Goal: Information Seeking & Learning: Understand process/instructions

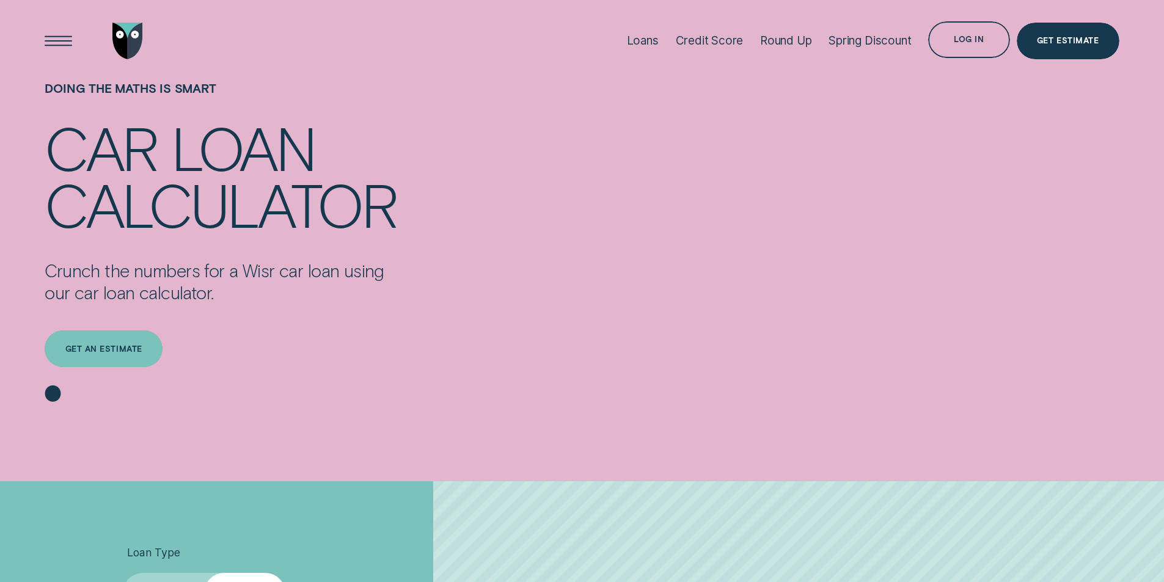
click at [117, 346] on div "Get an estimate" at bounding box center [103, 349] width 77 height 7
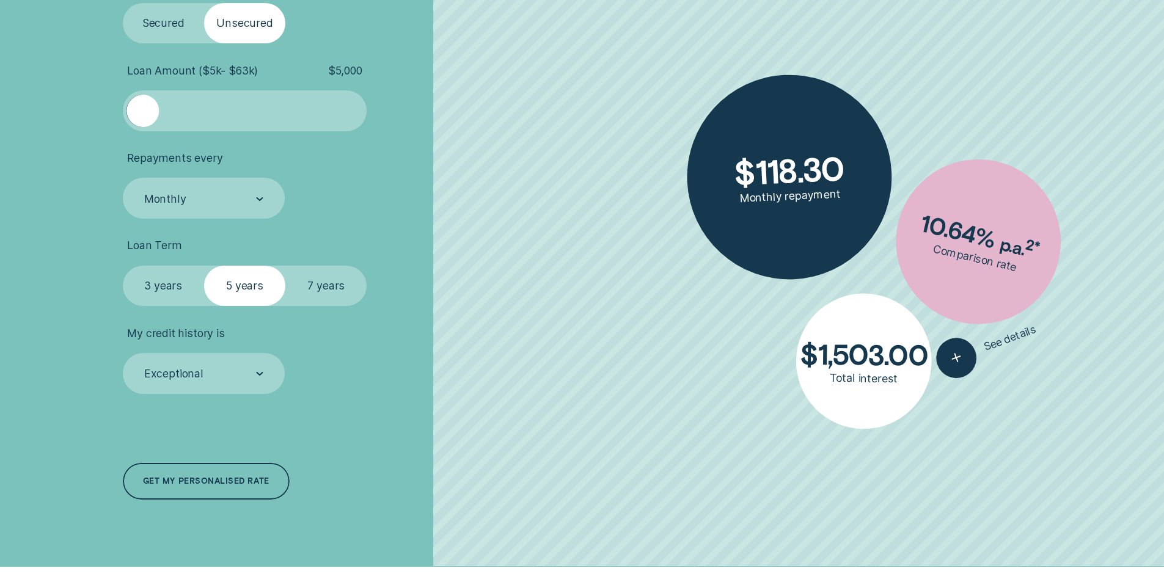
scroll to position [285, 0]
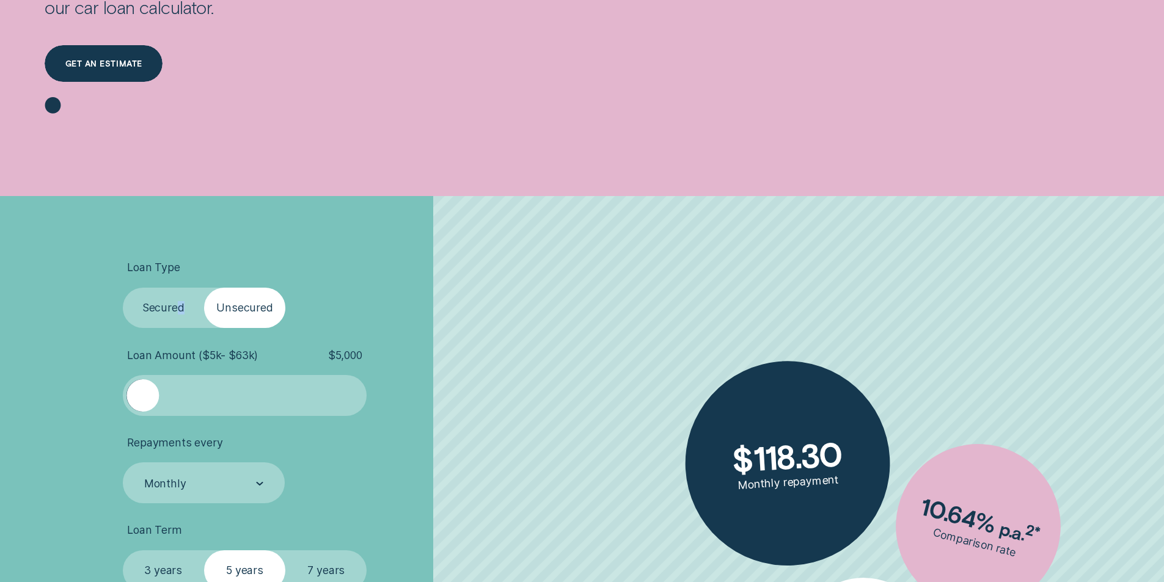
click at [180, 313] on label "Secured" at bounding box center [163, 308] width 81 height 41
click at [164, 298] on label "Secured" at bounding box center [163, 308] width 81 height 41
click at [123, 288] on input "Secured" at bounding box center [123, 288] width 0 height 0
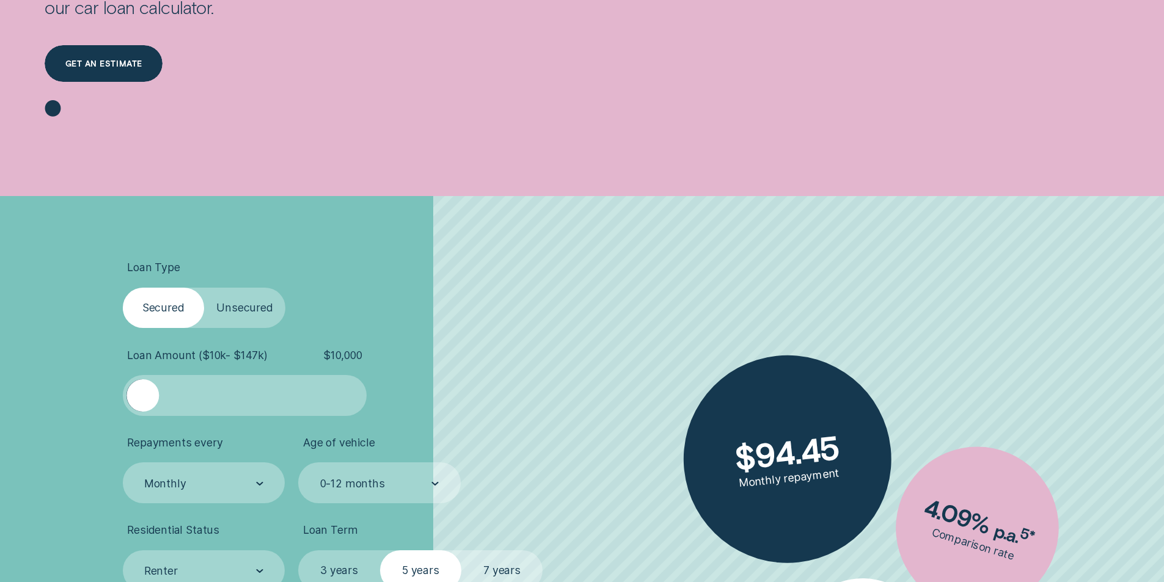
click at [347, 334] on ul "Loan Type Select Loan Type Secured Unsecured Loan Amount ( $10k - $147k ) $ 10,…" at bounding box center [310, 469] width 375 height 417
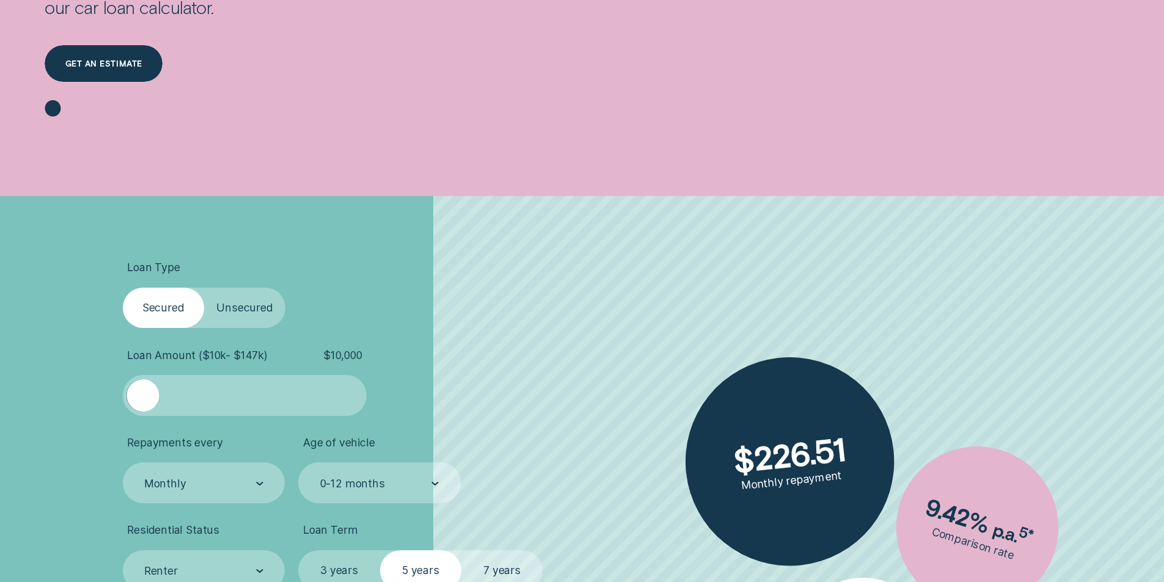
click at [336, 360] on span "$ 10,000" at bounding box center [342, 355] width 39 height 13
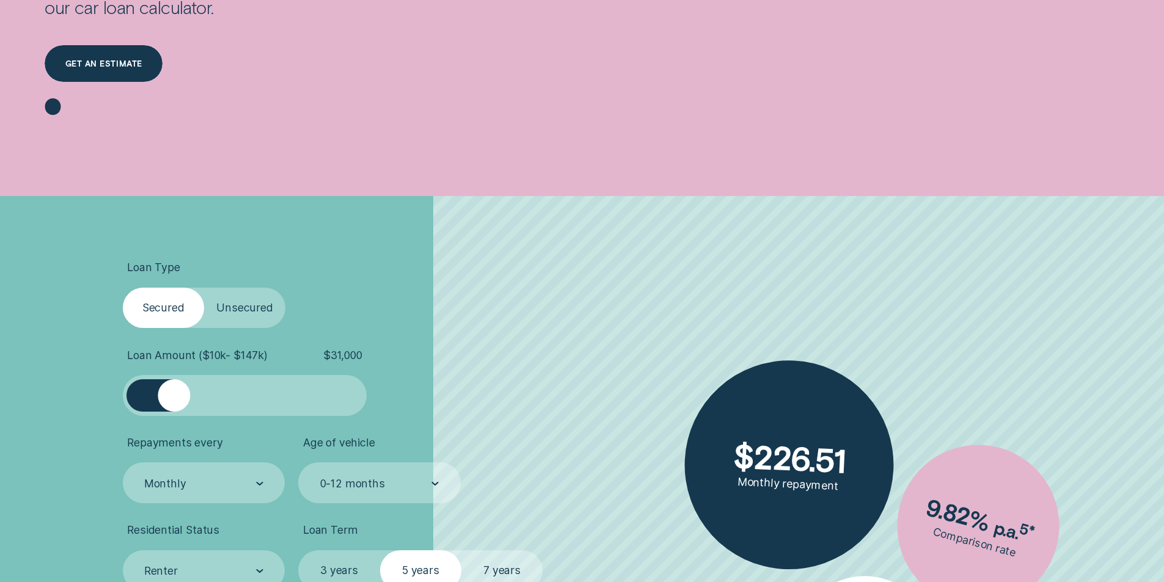
drag, startPoint x: 146, startPoint y: 399, endPoint x: 174, endPoint y: 406, distance: 28.5
click at [174, 406] on div at bounding box center [174, 396] width 32 height 32
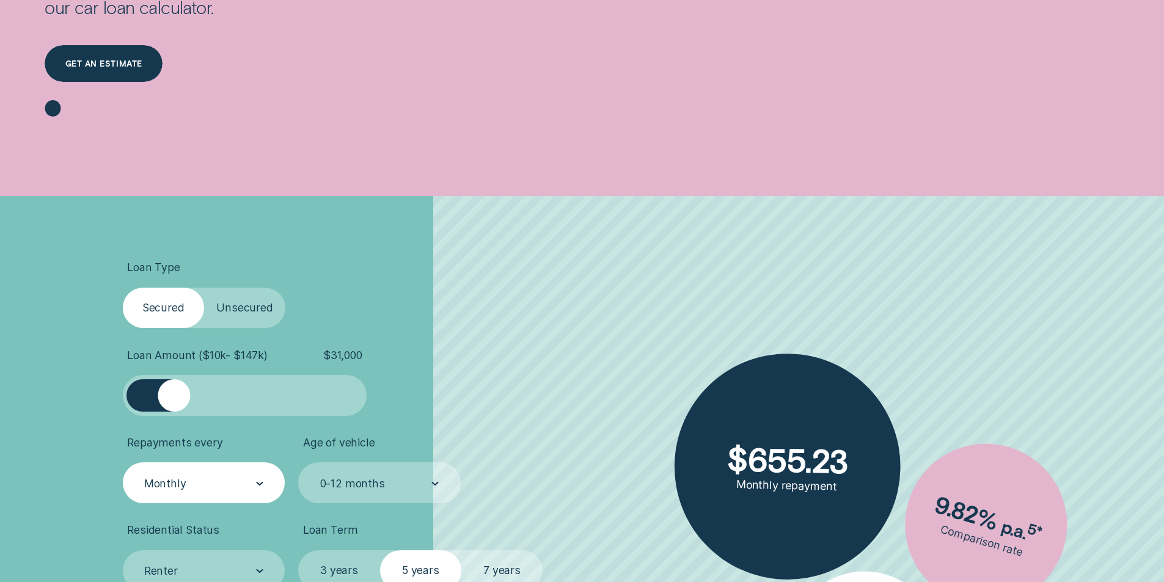
click at [244, 493] on div "Monthly" at bounding box center [204, 483] width 163 height 41
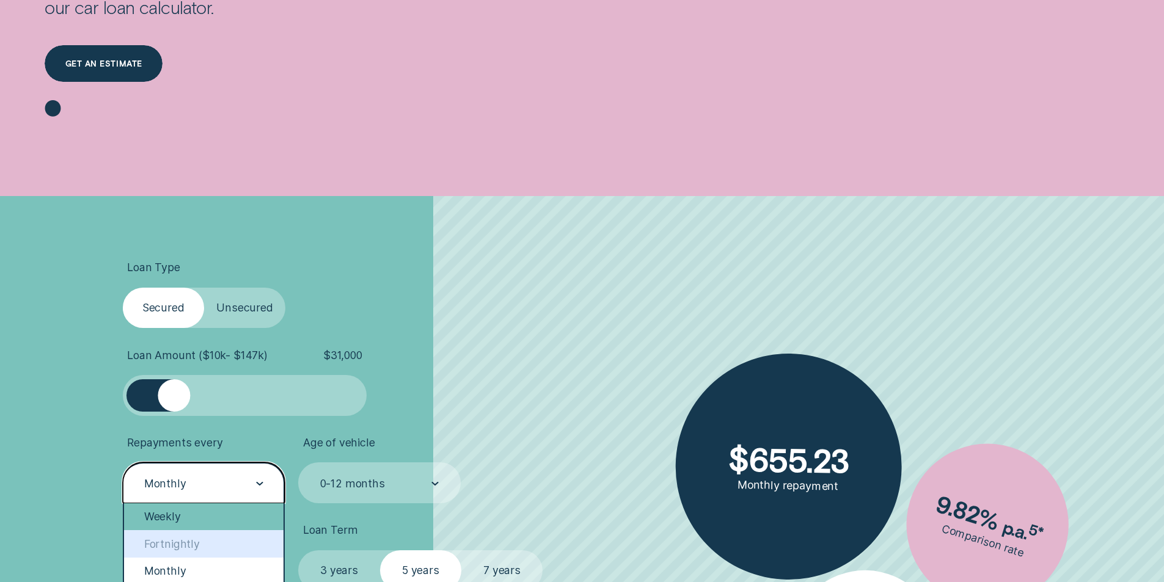
click at [192, 516] on div "Weekly" at bounding box center [204, 517] width 160 height 27
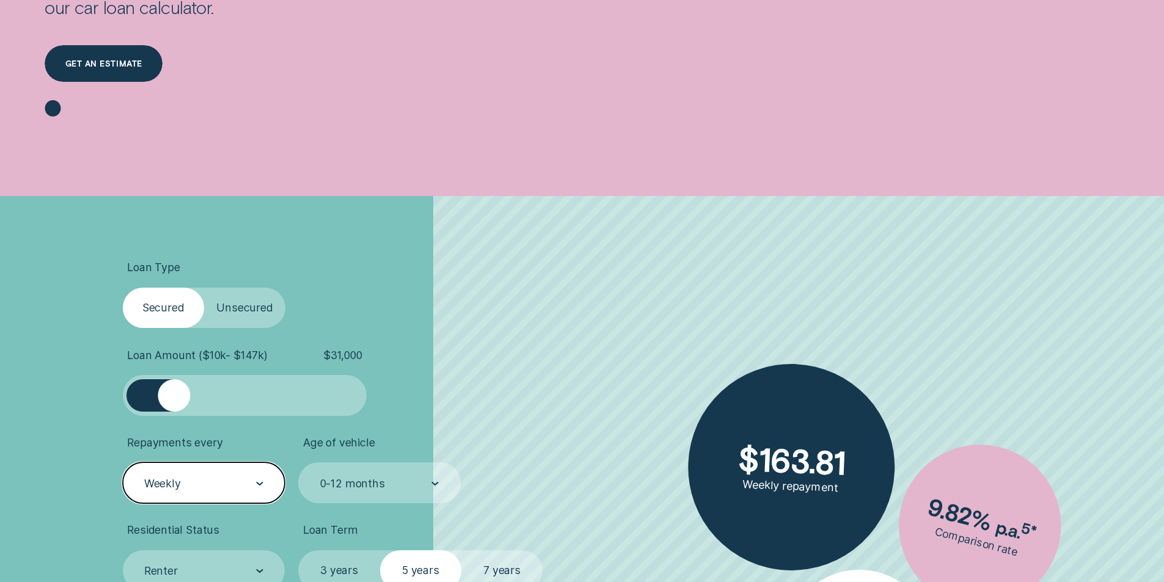
scroll to position [570, 0]
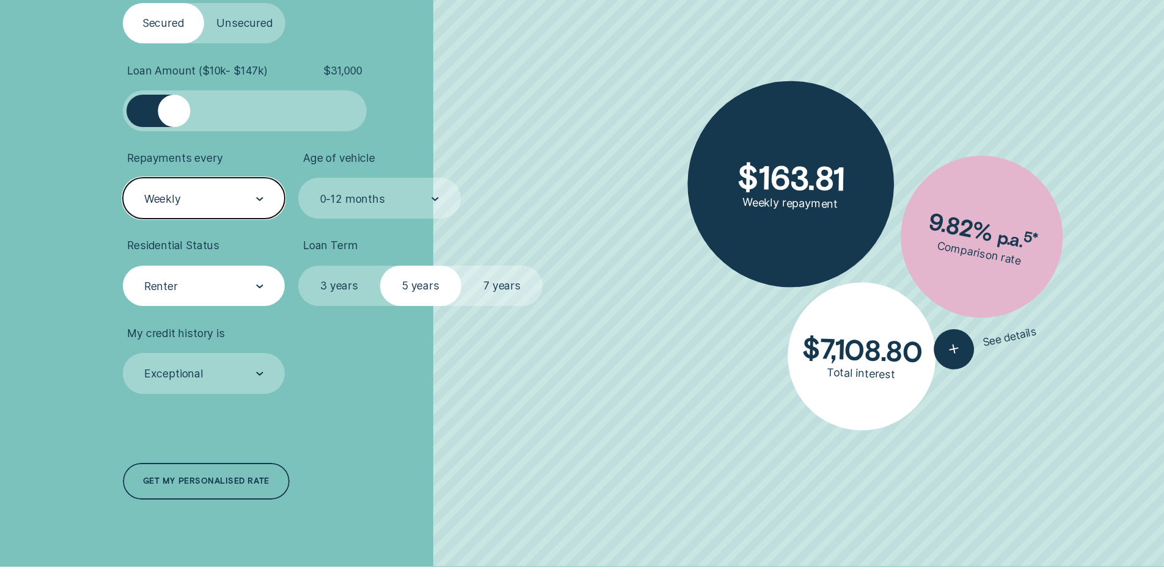
click at [229, 293] on div "Renter" at bounding box center [203, 286] width 120 height 15
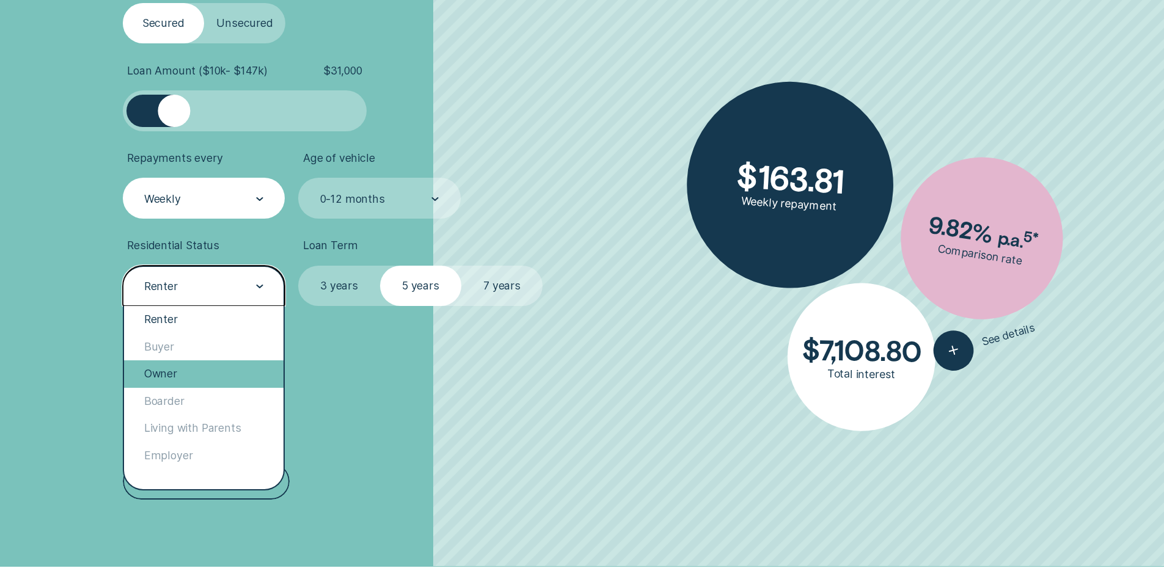
click at [171, 375] on div "Owner" at bounding box center [204, 374] width 160 height 27
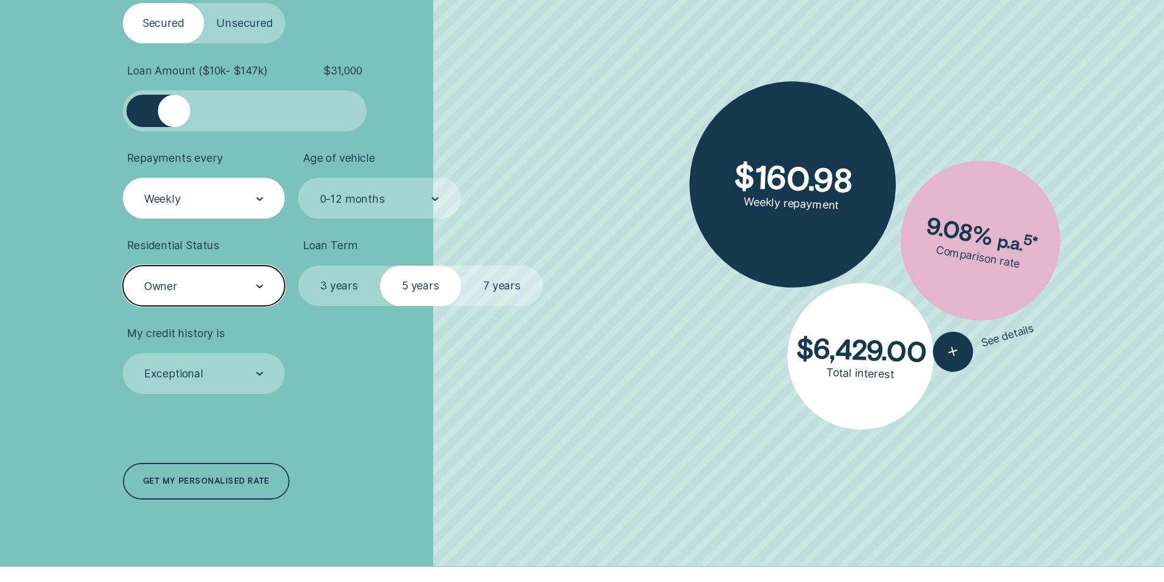
click at [502, 279] on label "7 years" at bounding box center [501, 286] width 81 height 41
click at [461, 266] on input "7 years" at bounding box center [461, 266] width 0 height 0
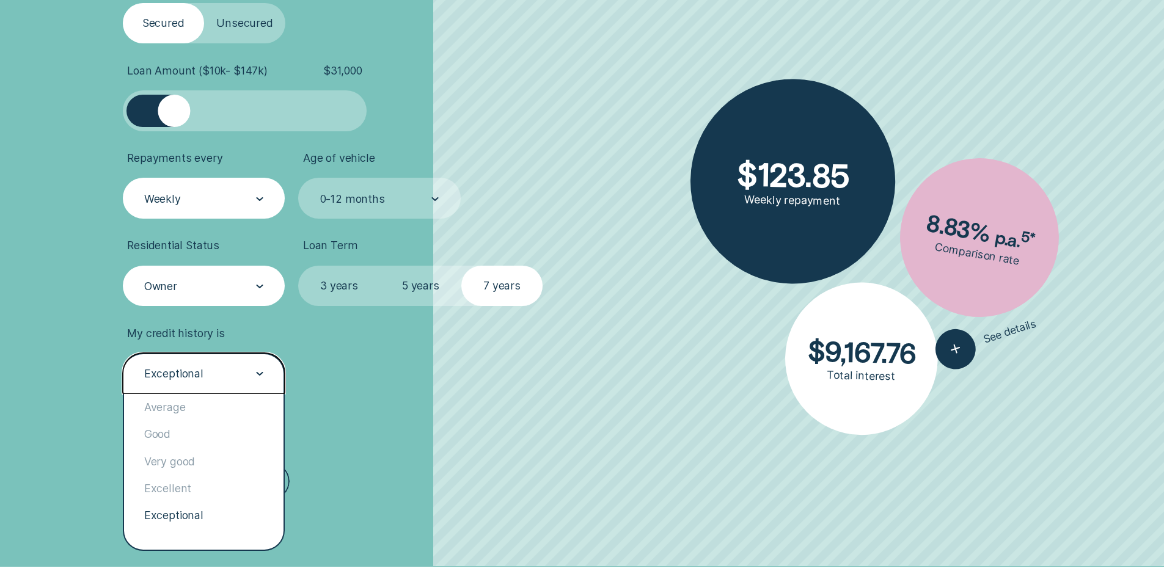
click at [239, 379] on div "Exceptional" at bounding box center [203, 374] width 120 height 15
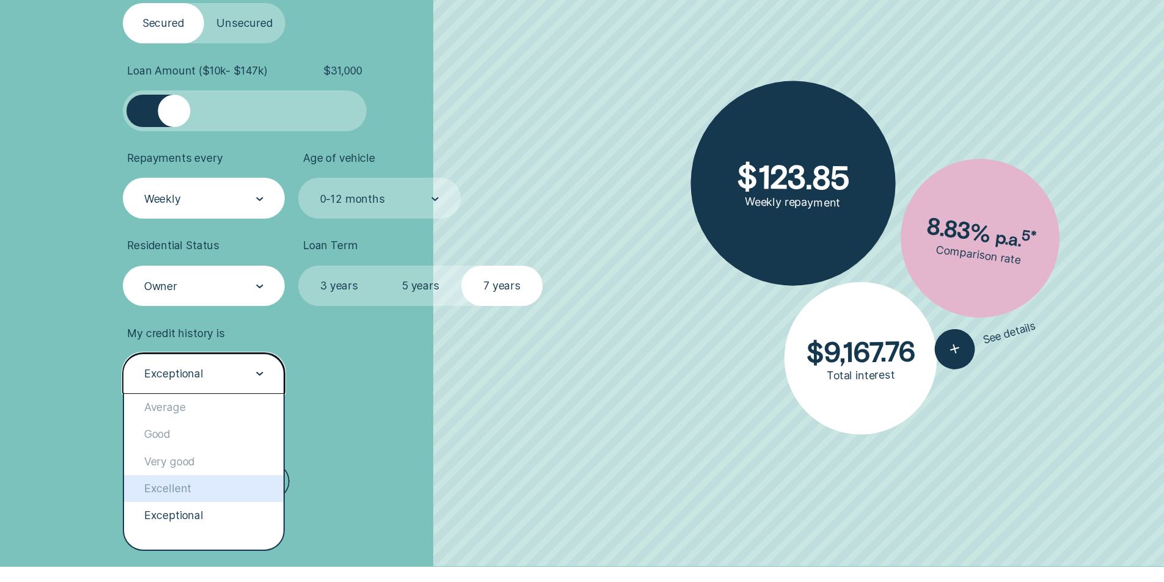
drag, startPoint x: 178, startPoint y: 490, endPoint x: 186, endPoint y: 486, distance: 9.6
click at [178, 490] on div "Excellent" at bounding box center [204, 488] width 160 height 27
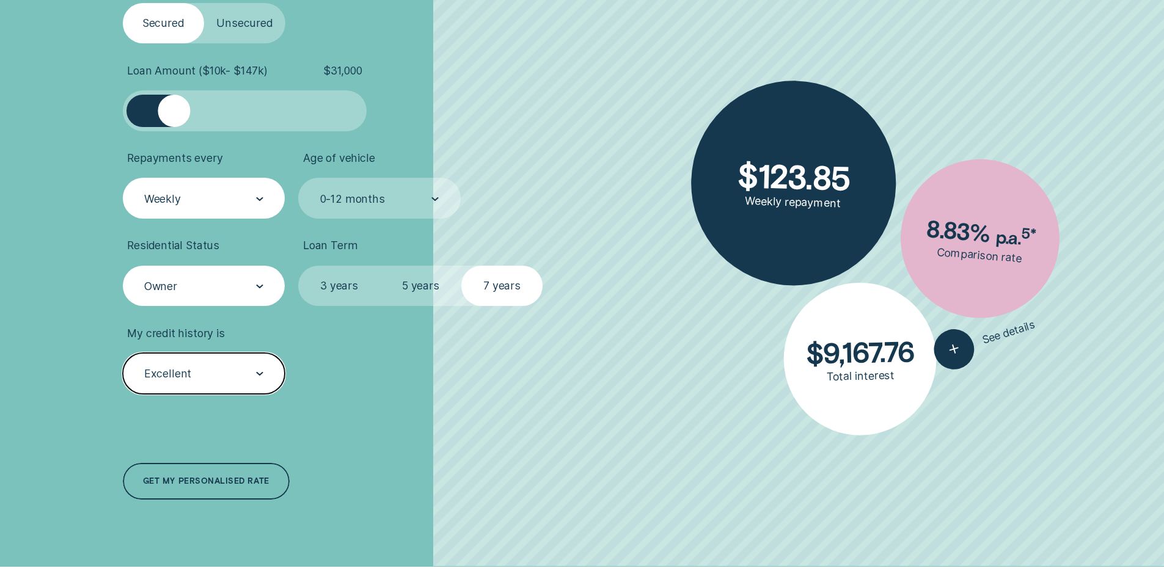
click at [259, 383] on div at bounding box center [259, 374] width 7 height 40
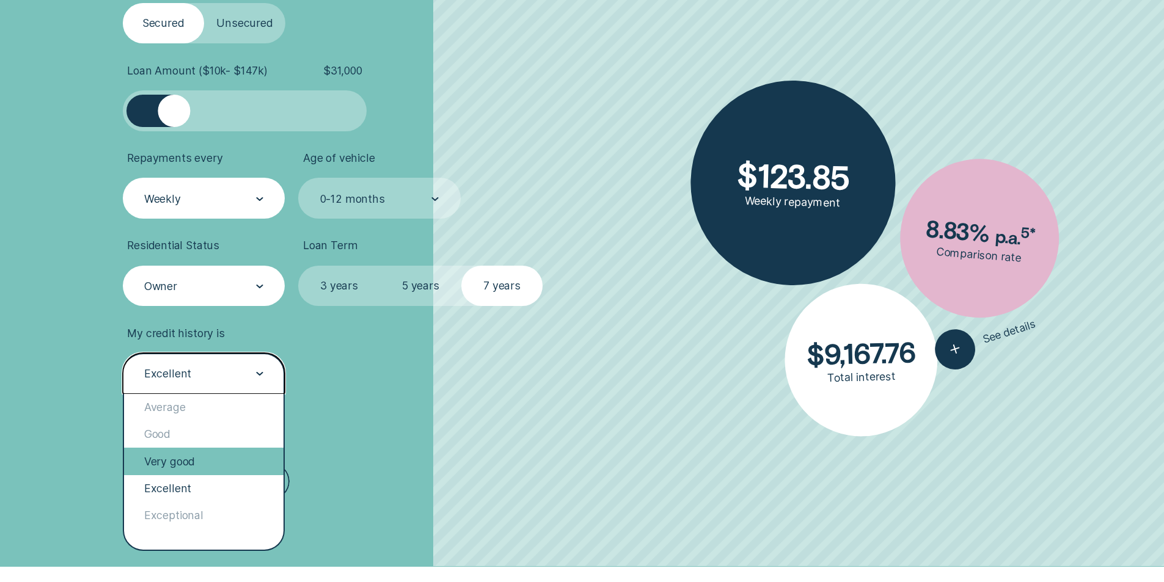
click at [210, 469] on div "Very good" at bounding box center [204, 461] width 160 height 27
click at [230, 355] on div "Very good" at bounding box center [204, 373] width 163 height 41
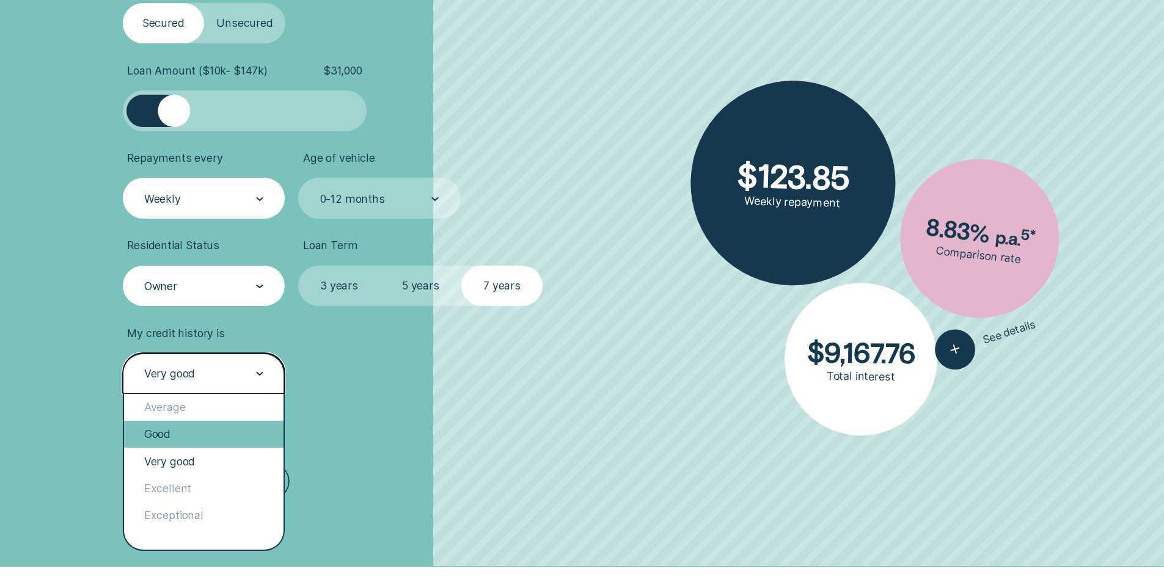
click at [190, 441] on div "Good" at bounding box center [204, 434] width 160 height 27
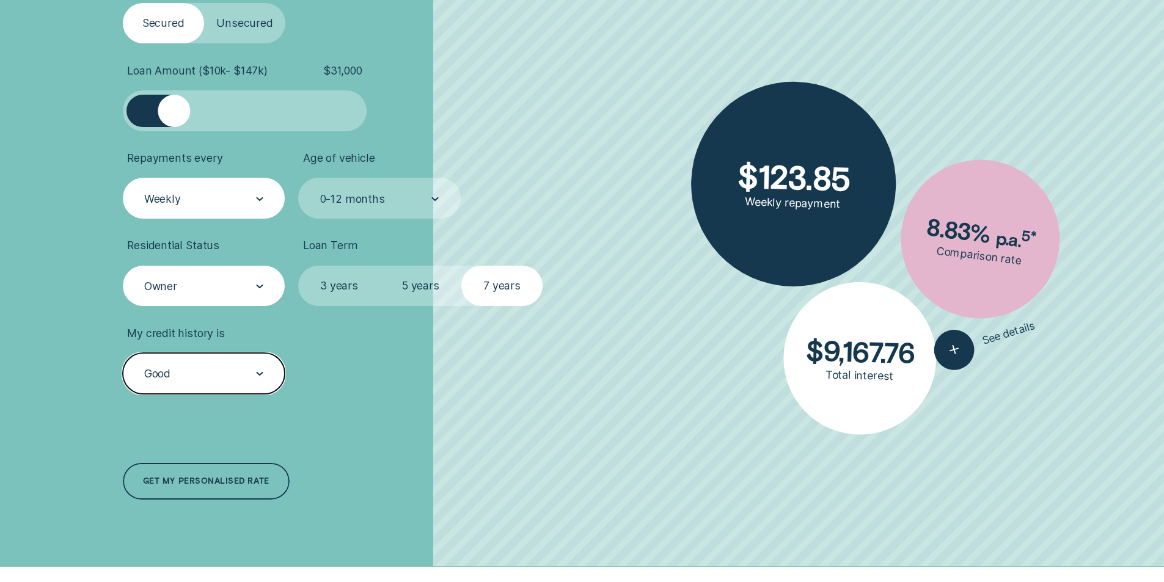
click at [202, 372] on div "Good" at bounding box center [203, 374] width 120 height 15
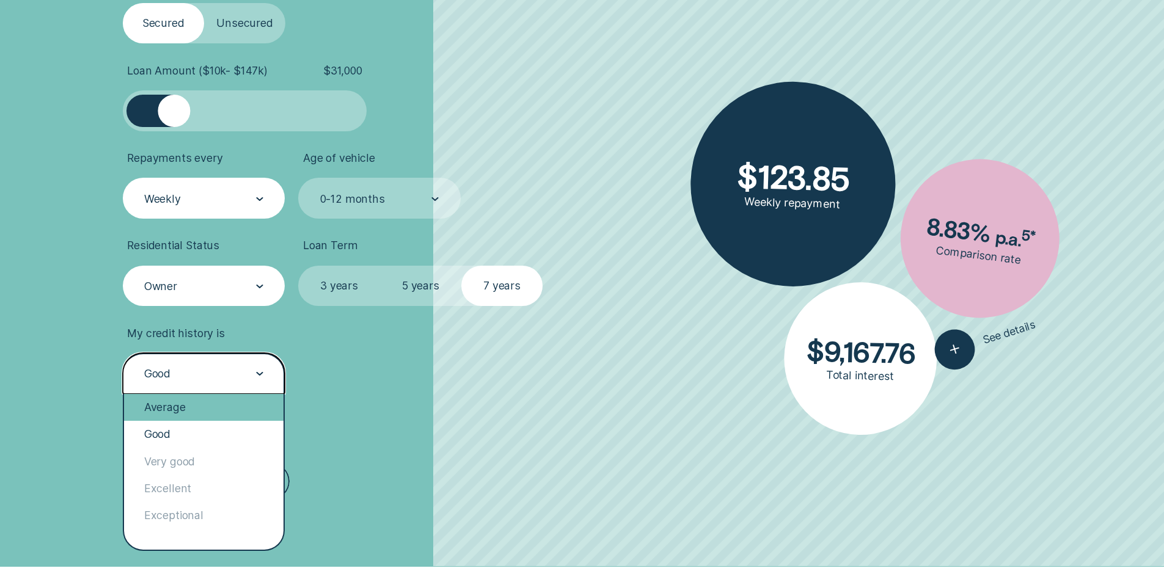
click at [186, 418] on div "Average" at bounding box center [204, 407] width 160 height 27
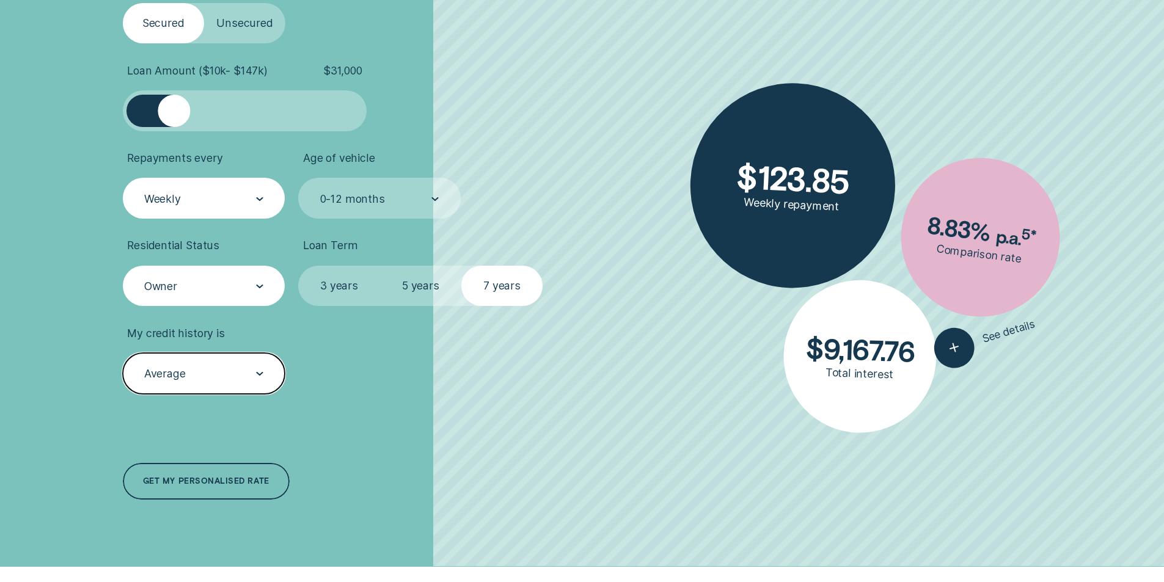
drag, startPoint x: 221, startPoint y: 377, endPoint x: 218, endPoint y: 387, distance: 10.2
click at [220, 377] on div "Average" at bounding box center [203, 374] width 120 height 15
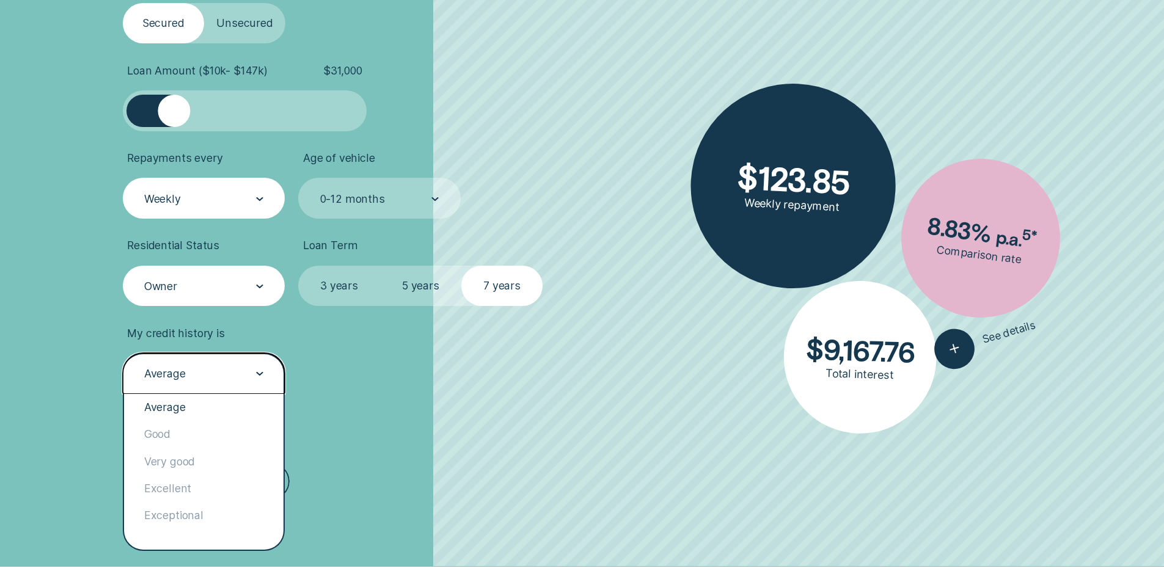
click at [428, 369] on li "My credit history is option Average, selected. option Average selected, 1 of 5.…" at bounding box center [310, 360] width 375 height 67
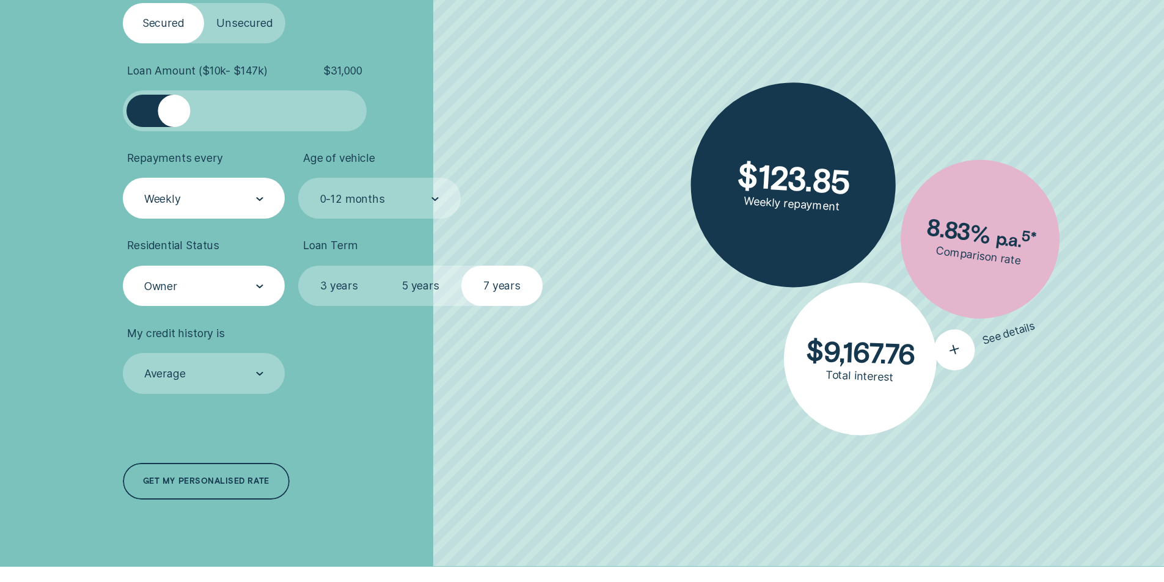
click at [961, 348] on icon "button" at bounding box center [954, 349] width 25 height 23
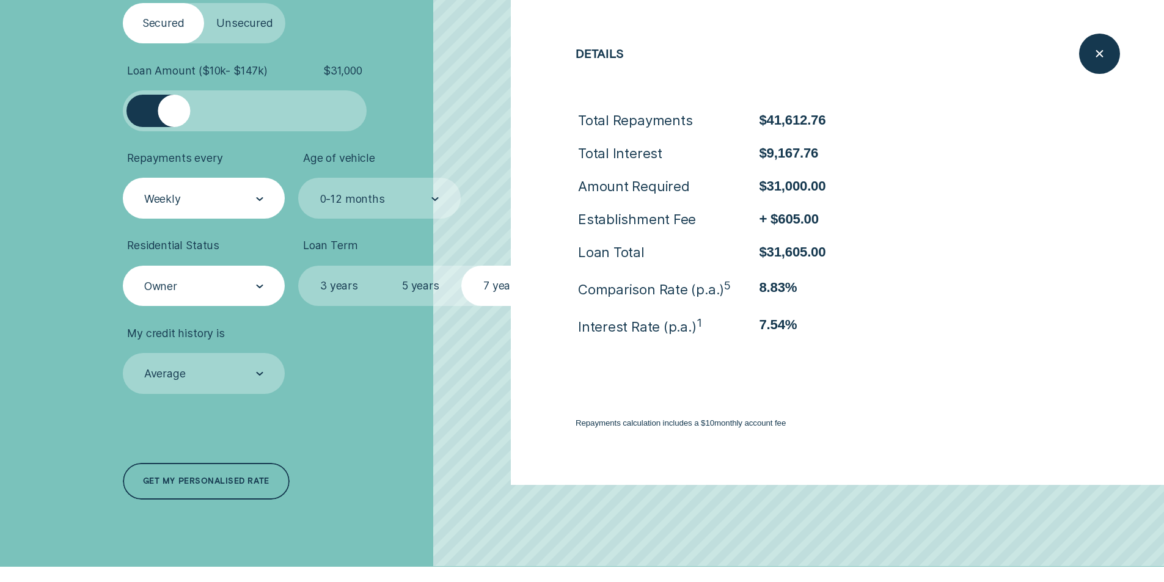
drag, startPoint x: 42, startPoint y: 134, endPoint x: 33, endPoint y: 95, distance: 39.4
click at [42, 125] on div "Loan Type Select Loan Type Secured Unsecured Loan Amount ( $10k - $147k ) $ 31,…" at bounding box center [582, 239] width 1088 height 656
drag, startPoint x: 76, startPoint y: 212, endPoint x: 109, endPoint y: 151, distance: 69.5
click at [76, 211] on div "Loan Type Select Loan Type Secured Unsecured Loan Amount ( $10k - $147k ) $ 31,…" at bounding box center [582, 239] width 1088 height 656
click at [262, 34] on label "Unsecured" at bounding box center [244, 23] width 81 height 41
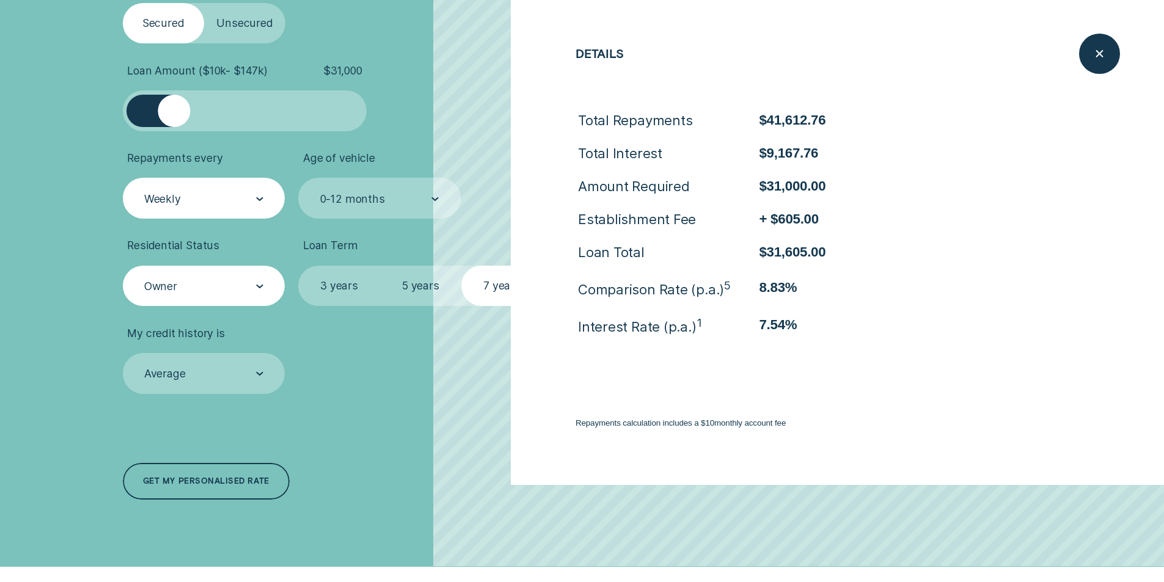
click at [204, 3] on input "Unsecured" at bounding box center [204, 3] width 0 height 0
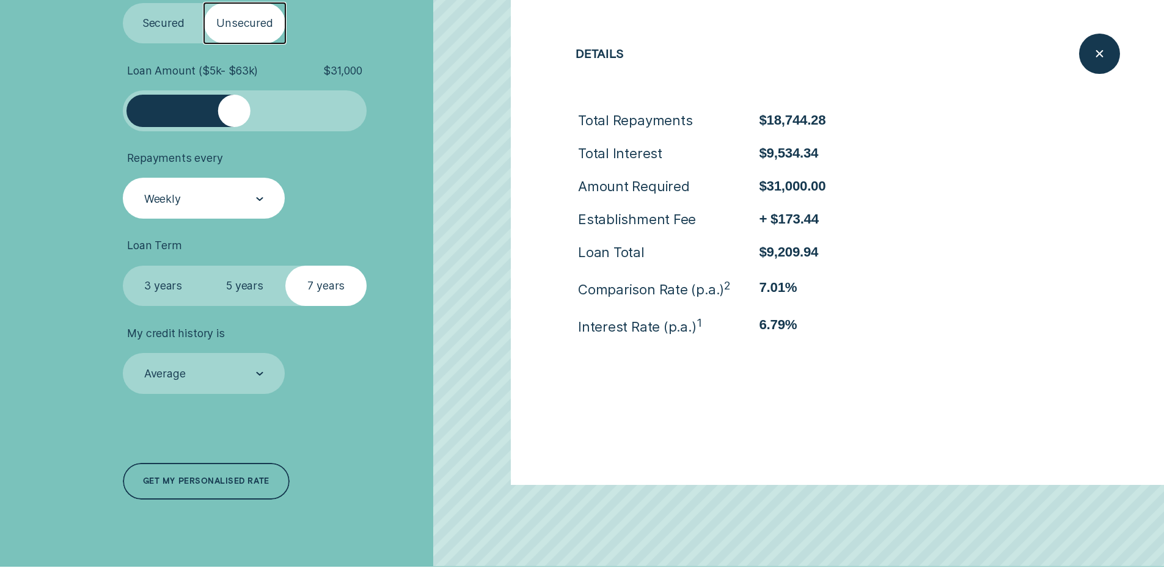
click at [1116, 54] on div "Close loan details" at bounding box center [1099, 54] width 41 height 41
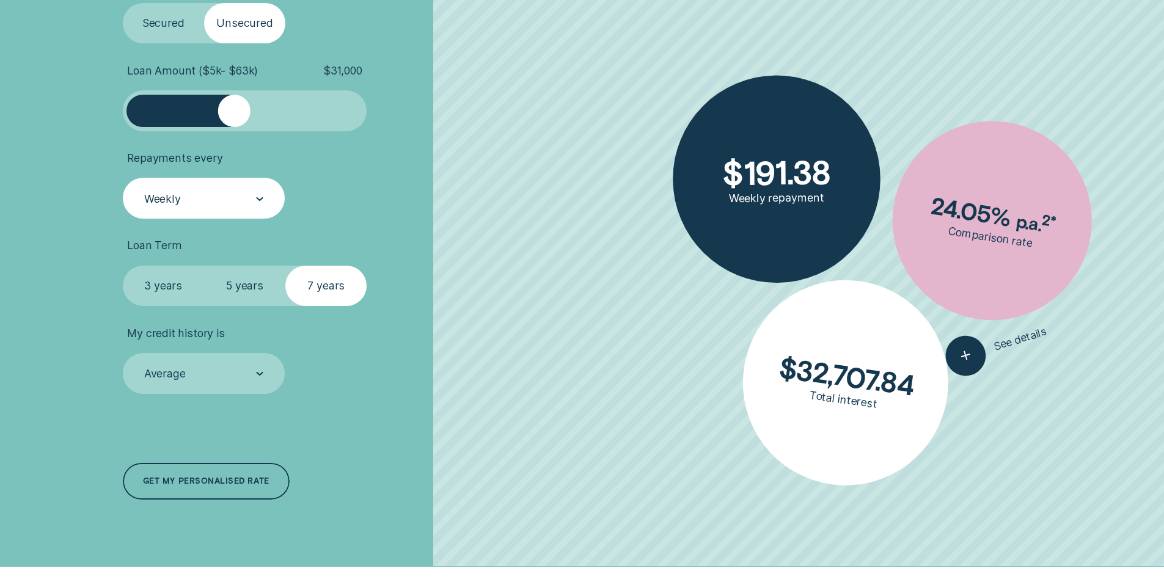
click at [175, 20] on label "Secured" at bounding box center [163, 23] width 81 height 41
click at [123, 3] on input "Secured" at bounding box center [123, 3] width 0 height 0
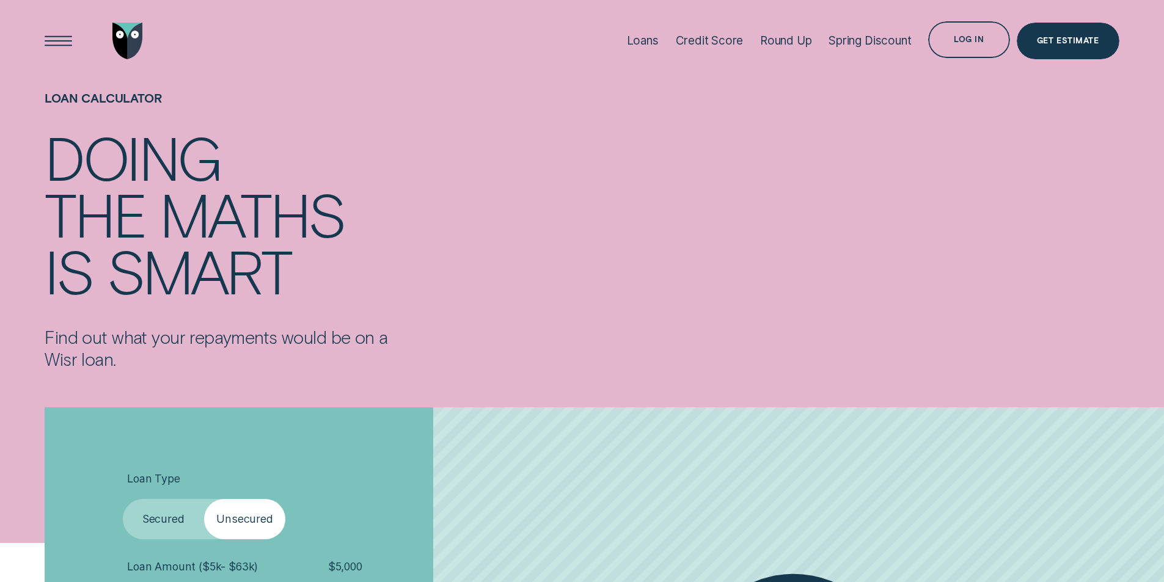
scroll to position [285, 0]
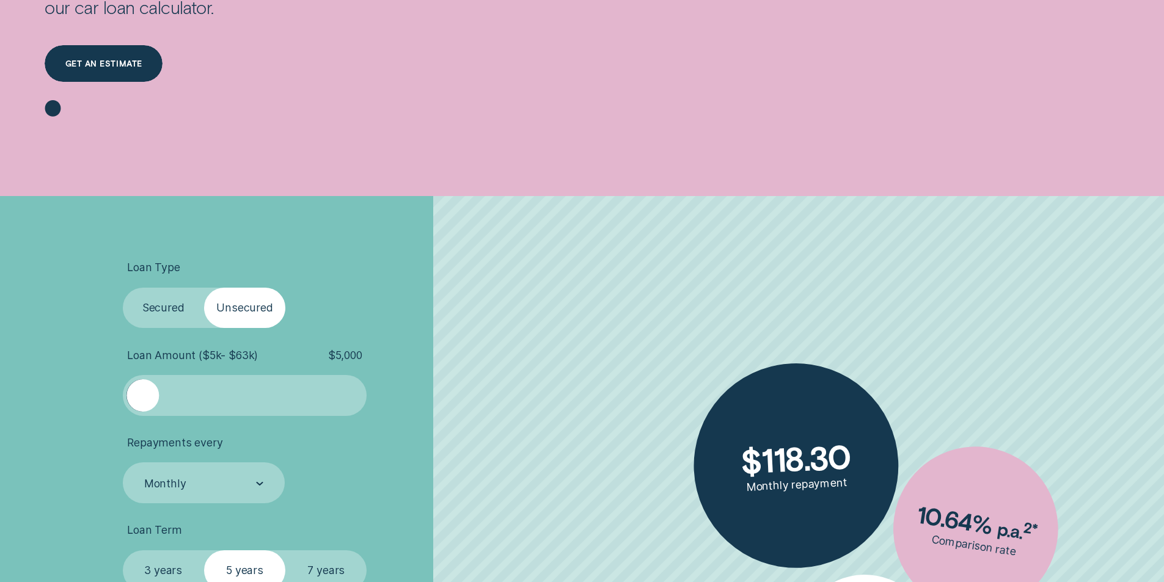
scroll to position [570, 0]
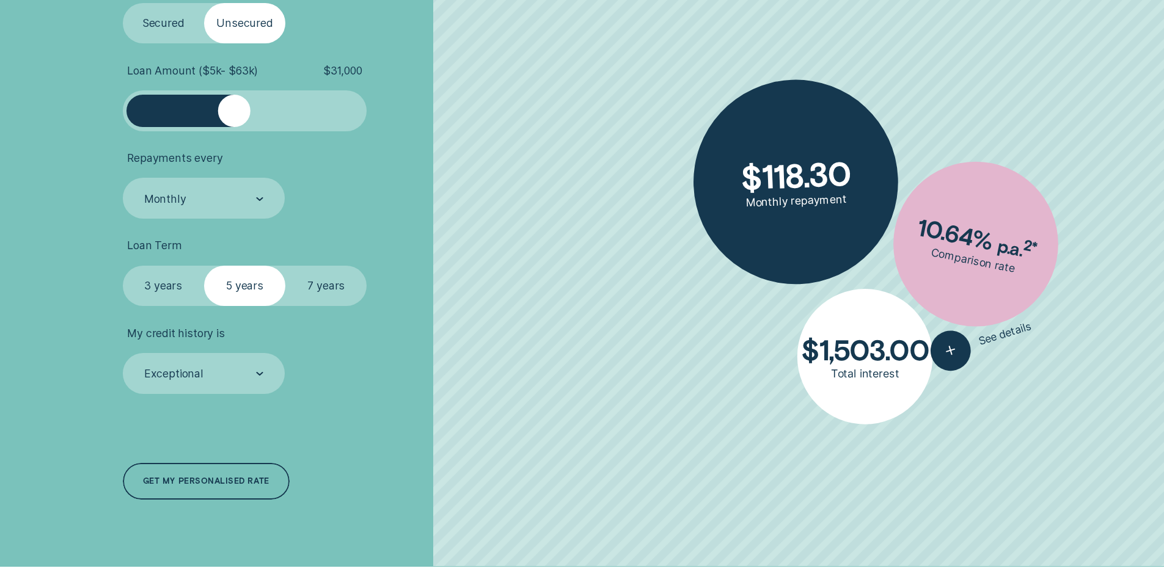
drag, startPoint x: 147, startPoint y: 106, endPoint x: 235, endPoint y: 118, distance: 88.8
click at [235, 118] on div at bounding box center [234, 111] width 32 height 32
click at [182, 13] on label "Secured" at bounding box center [163, 23] width 81 height 41
click at [123, 3] on input "Secured" at bounding box center [123, 3] width 0 height 0
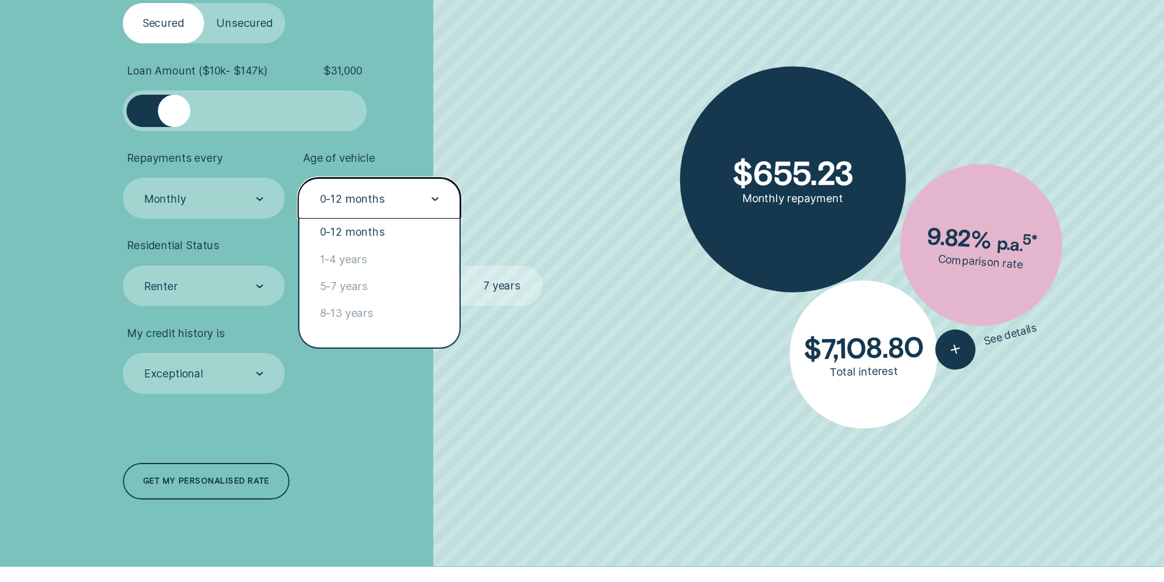
click at [376, 201] on div "0-12 months" at bounding box center [352, 199] width 65 height 13
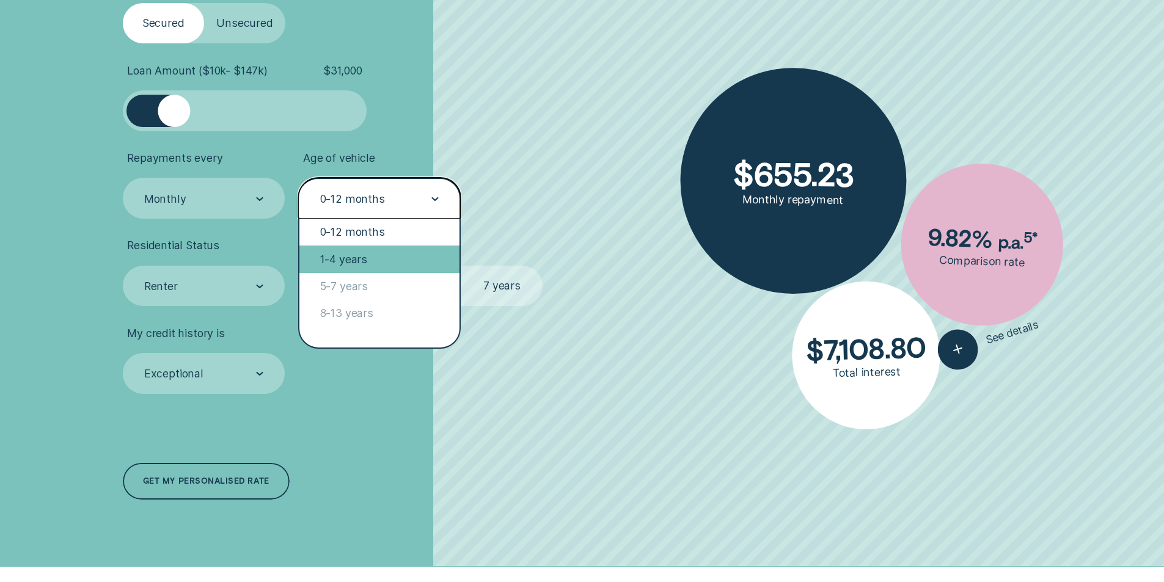
click at [351, 265] on div "1-4 years" at bounding box center [379, 259] width 160 height 27
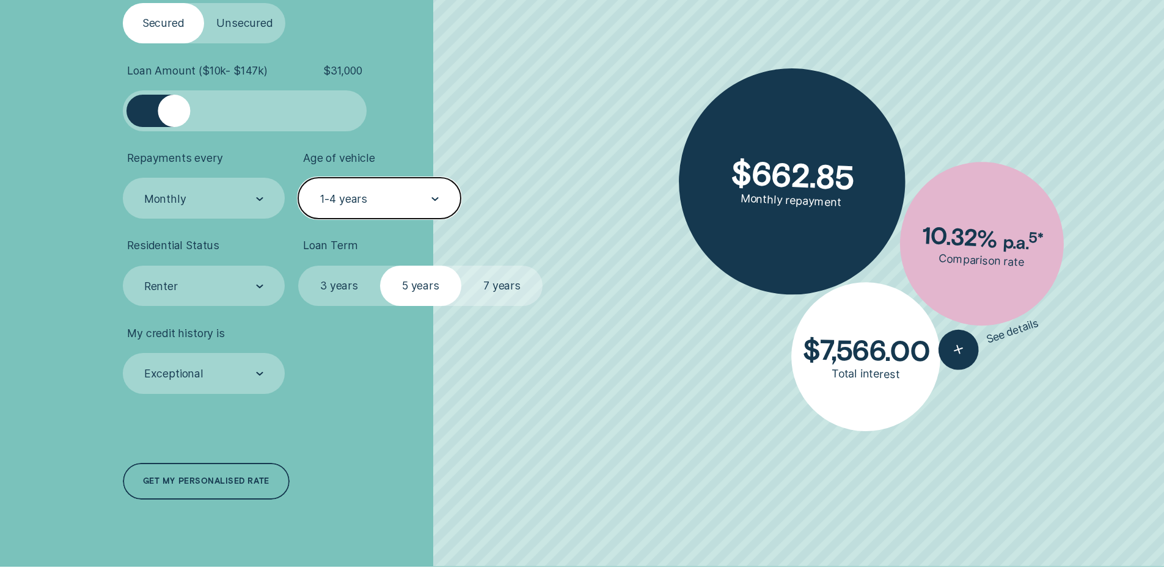
click at [512, 282] on label "7 years" at bounding box center [501, 286] width 81 height 41
click at [461, 266] on input "7 years" at bounding box center [461, 266] width 0 height 0
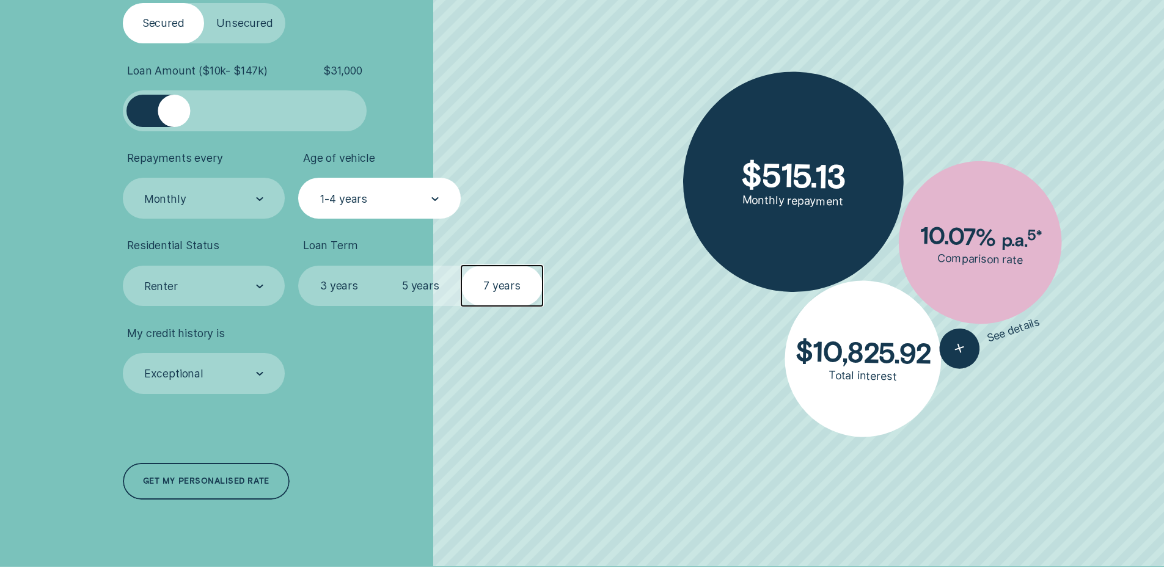
click at [433, 284] on label "5 years" at bounding box center [420, 286] width 81 height 41
click at [380, 266] on input "5 years" at bounding box center [380, 266] width 0 height 0
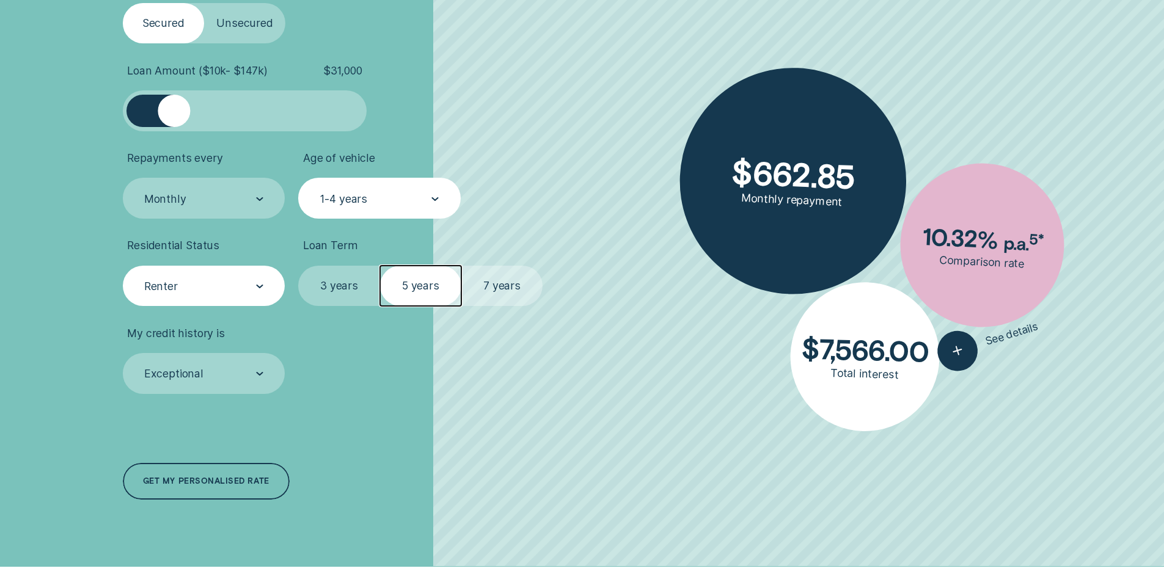
click at [201, 284] on div "Renter" at bounding box center [203, 286] width 120 height 15
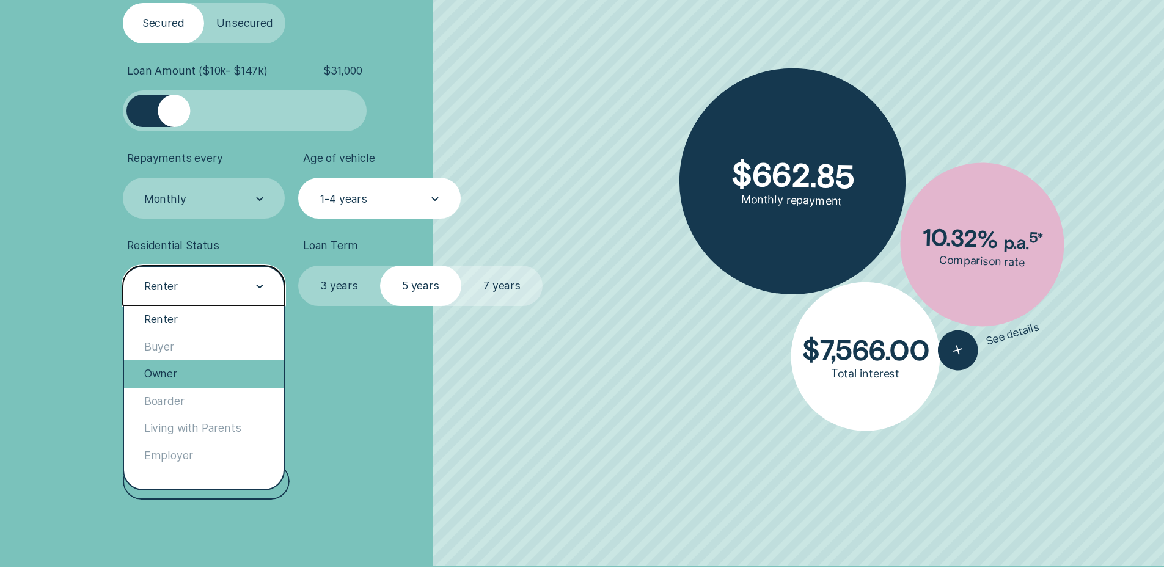
click at [174, 377] on div "Owner" at bounding box center [204, 374] width 160 height 27
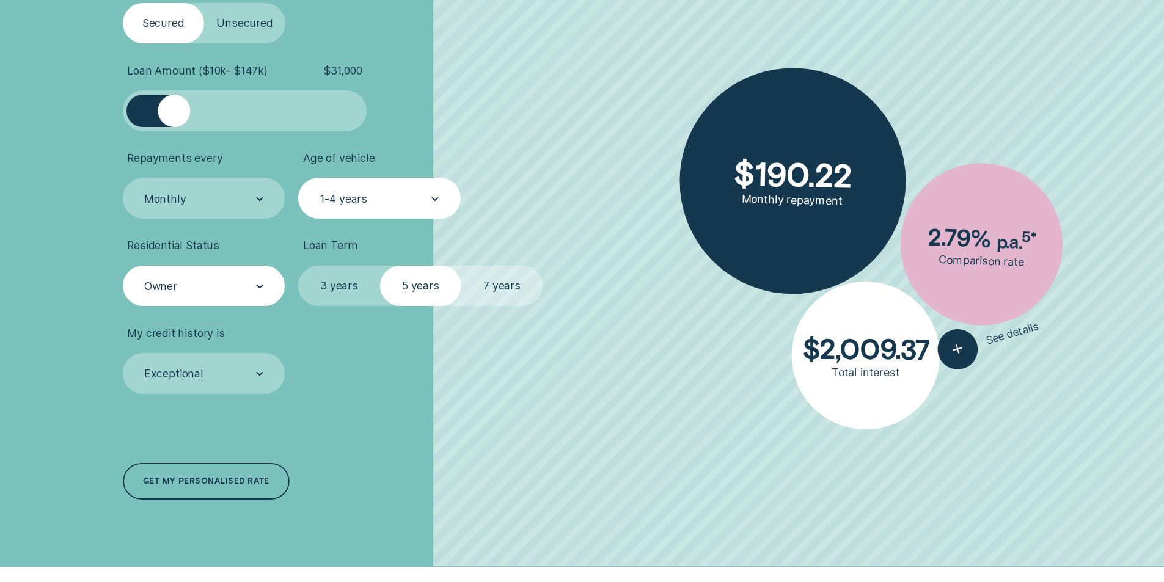
click at [508, 287] on label "7 years" at bounding box center [501, 286] width 81 height 41
click at [461, 266] on input "7 years" at bounding box center [461, 266] width 0 height 0
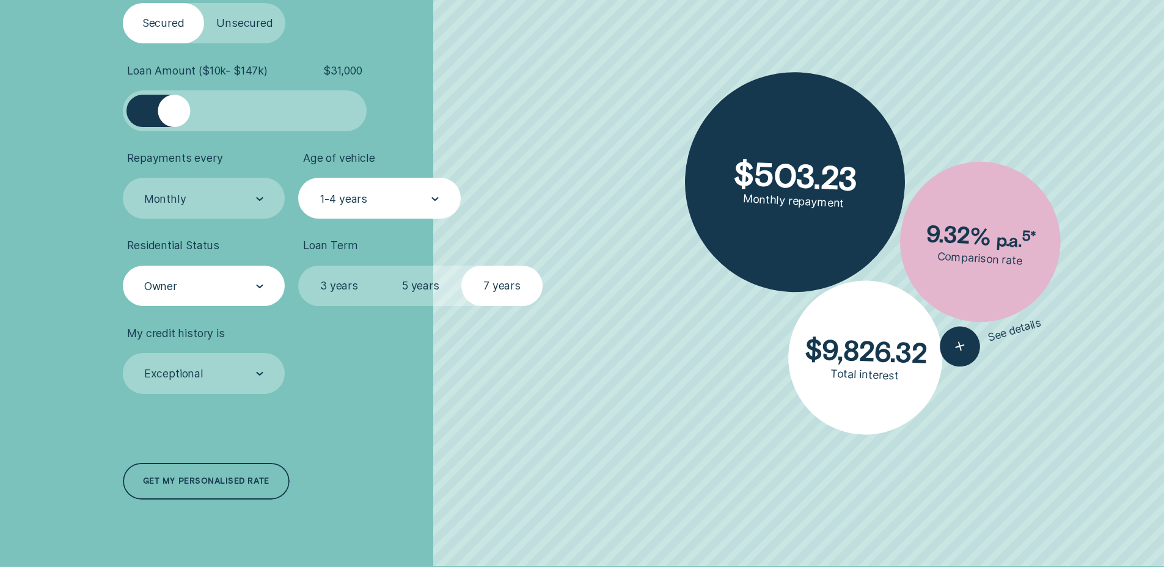
click at [194, 287] on div "Owner" at bounding box center [203, 286] width 120 height 15
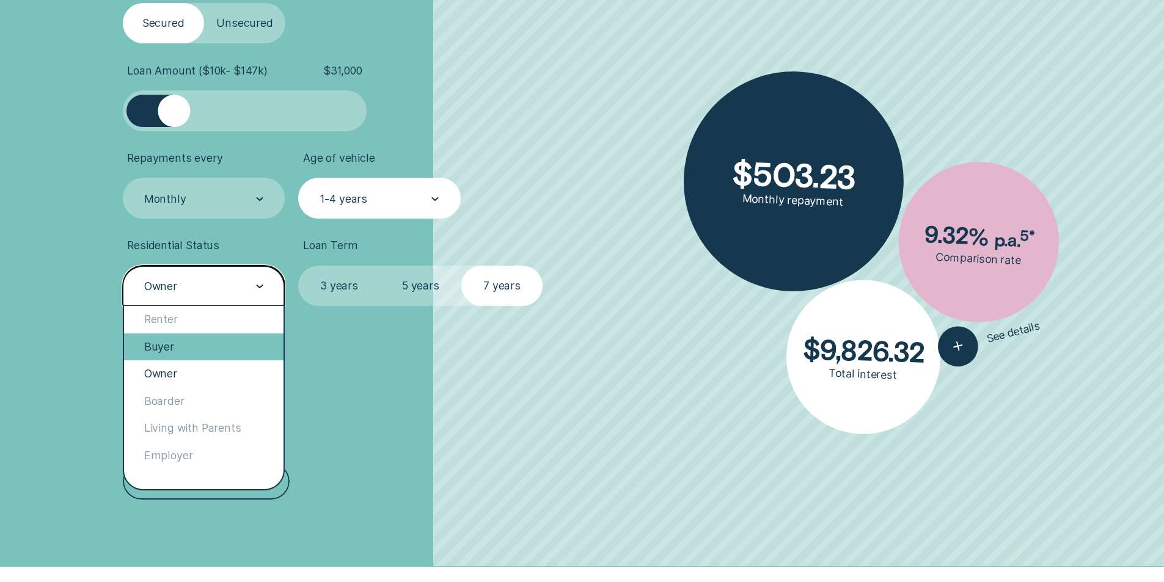
click at [156, 347] on div "Buyer" at bounding box center [204, 347] width 160 height 27
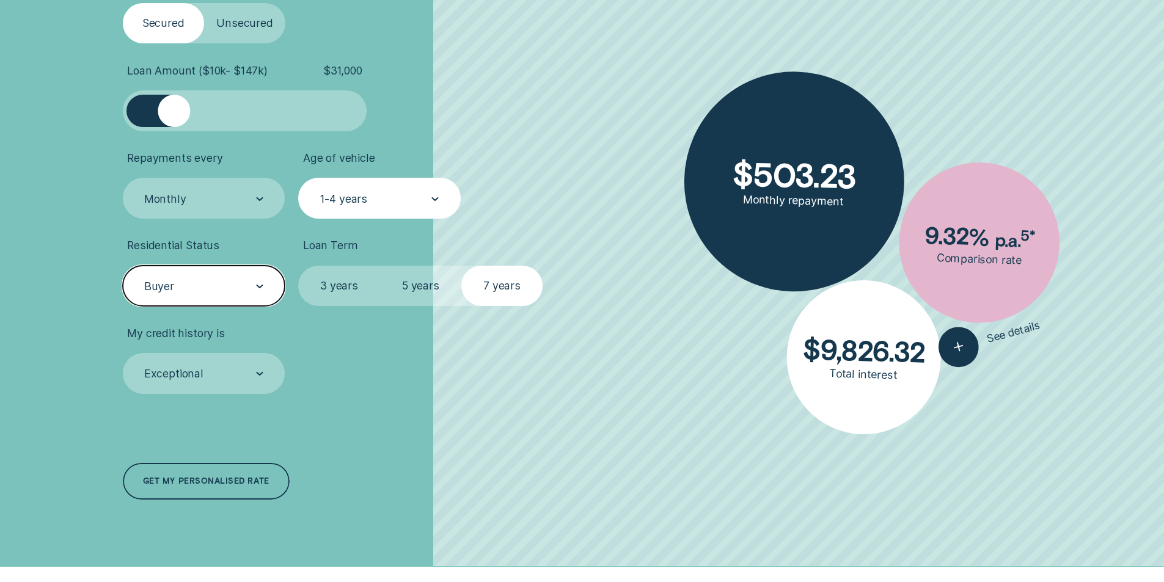
click at [188, 301] on div "Buyer" at bounding box center [204, 286] width 163 height 41
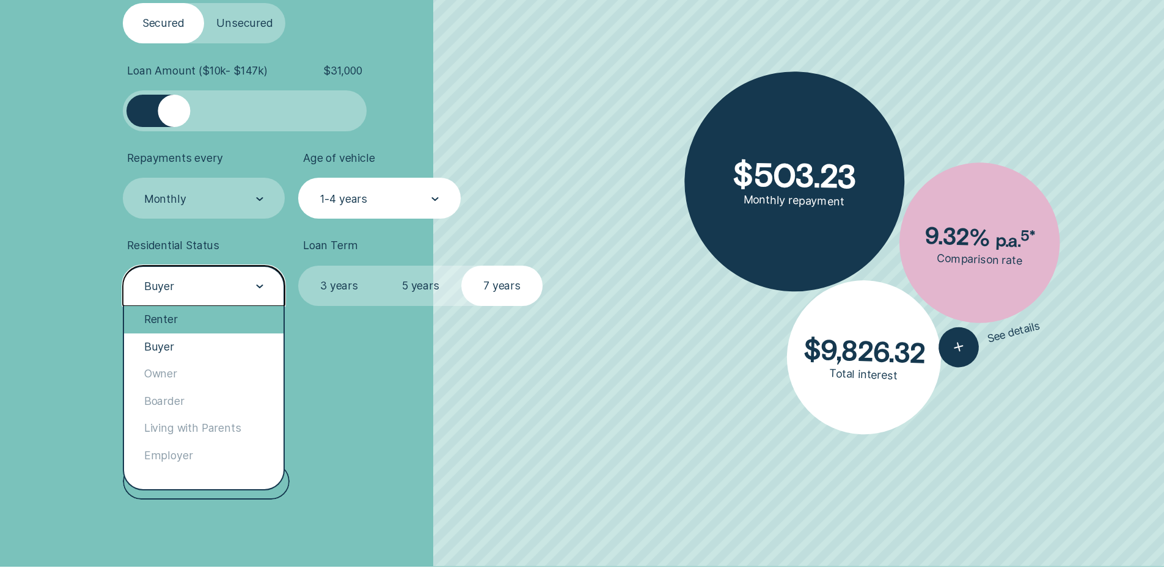
click at [171, 328] on div "Renter" at bounding box center [204, 319] width 160 height 27
